Goal: Information Seeking & Learning: Learn about a topic

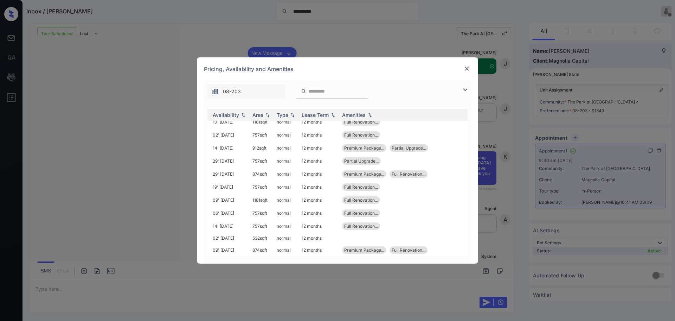
scroll to position [212, 0]
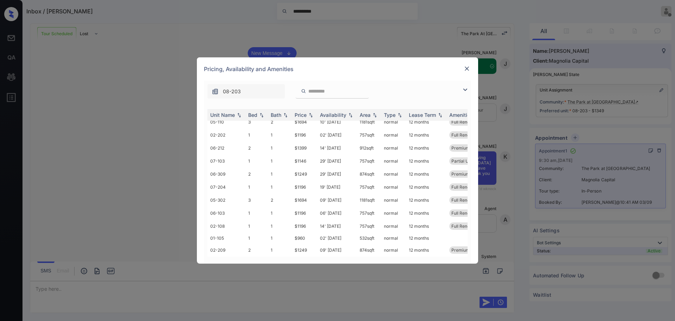
click at [464, 68] on img at bounding box center [466, 68] width 7 height 7
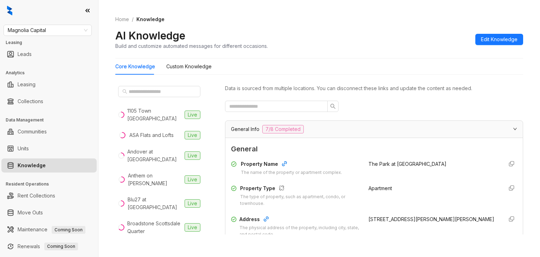
scroll to position [3280, 0]
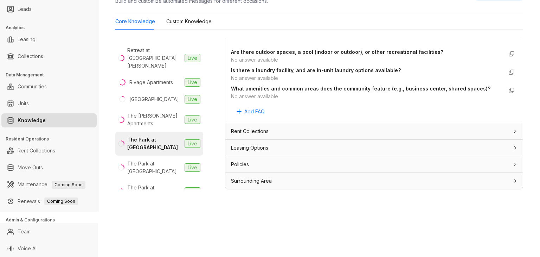
click at [266, 151] on span "Leasing Options" at bounding box center [249, 148] width 37 height 8
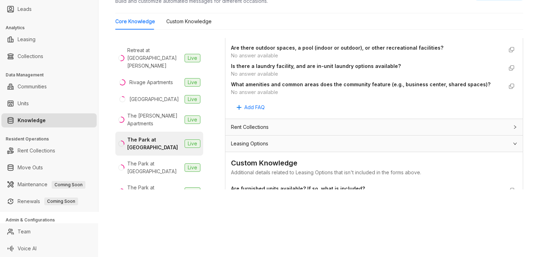
scroll to position [3385, 0]
